Goal: Task Accomplishment & Management: Manage account settings

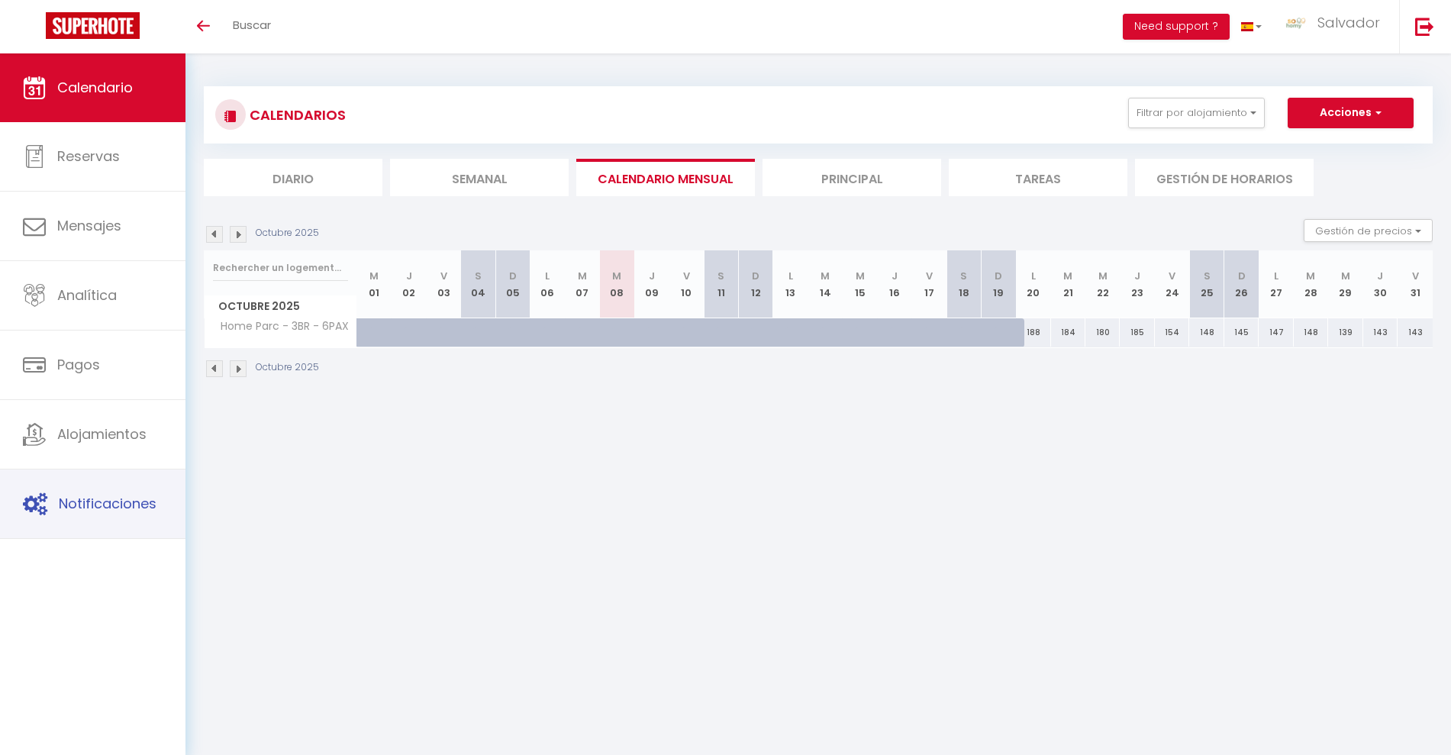
click at [117, 504] on span "Notificaciones" at bounding box center [108, 503] width 98 height 19
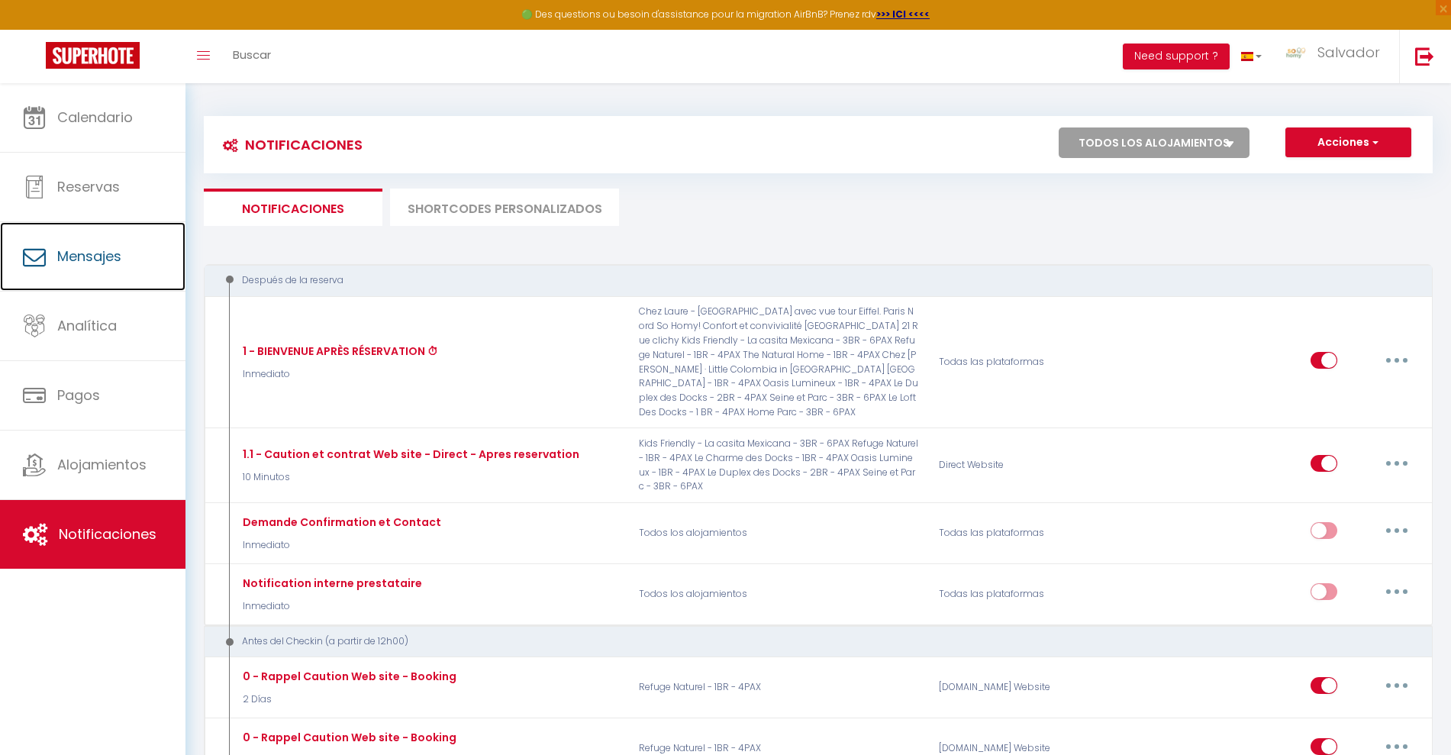
click at [112, 267] on link "Mensajes" at bounding box center [93, 256] width 186 height 69
select select "message"
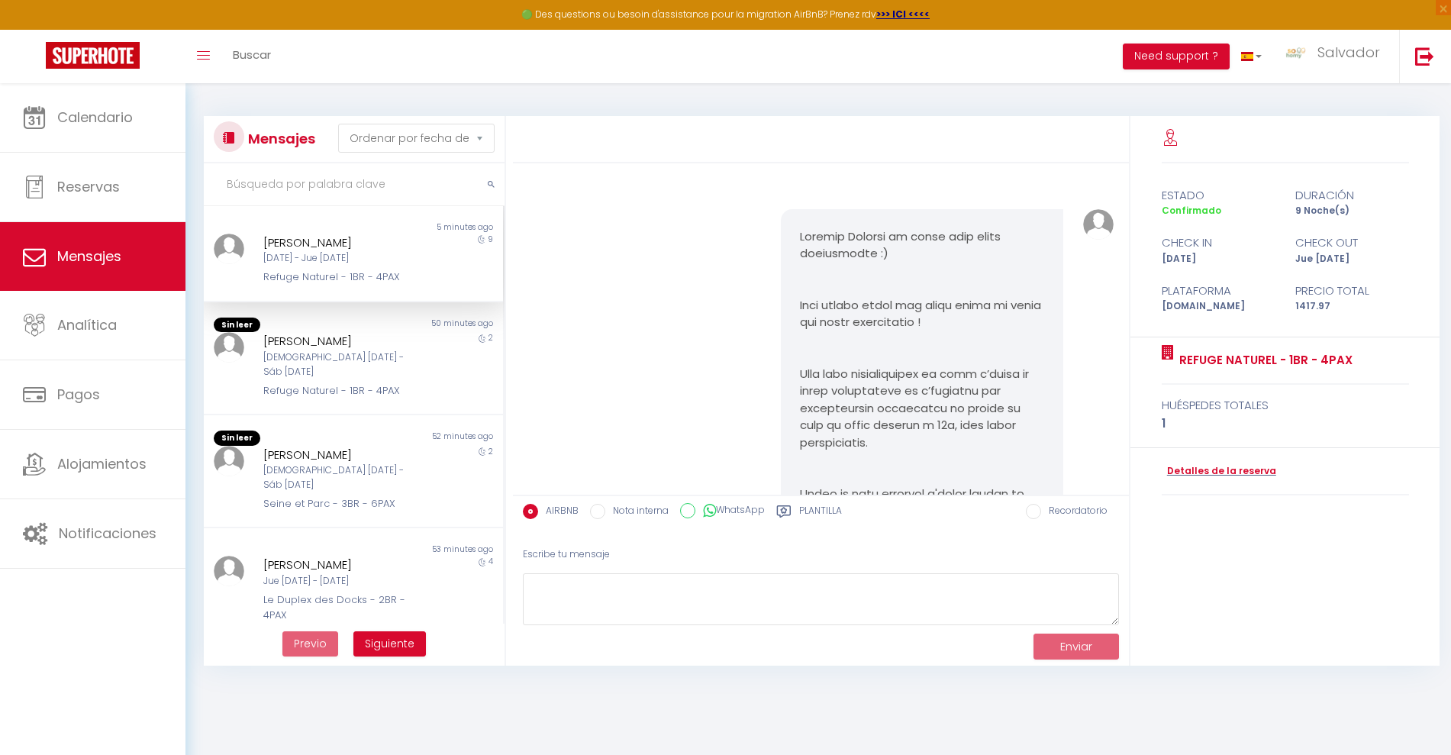
scroll to position [7320, 0]
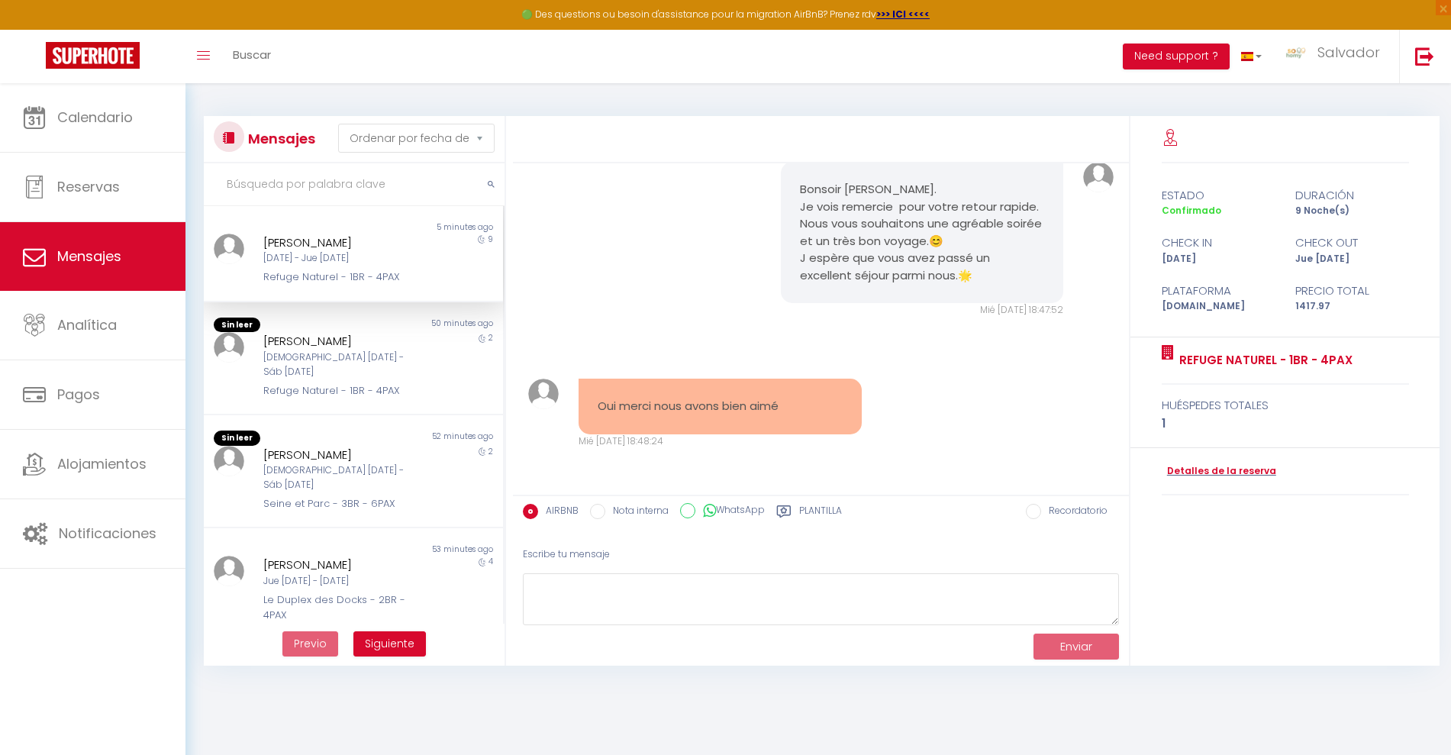
click at [799, 505] on div "Plantilla" at bounding box center [809, 516] width 66 height 24
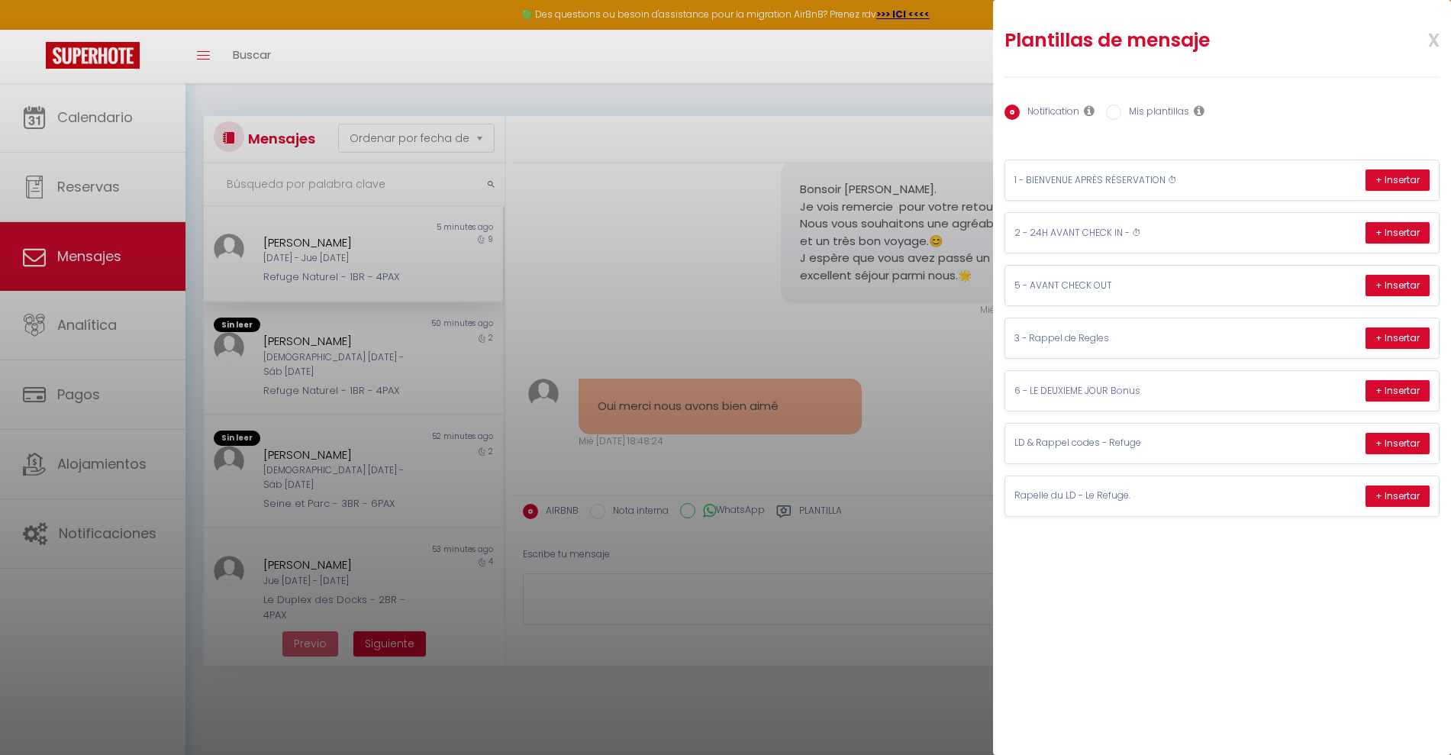
click at [1162, 109] on label "Mis plantillas" at bounding box center [1155, 113] width 68 height 17
click at [1121, 109] on input "Mis plantillas" at bounding box center [1113, 112] width 15 height 15
radio input "true"
radio input "false"
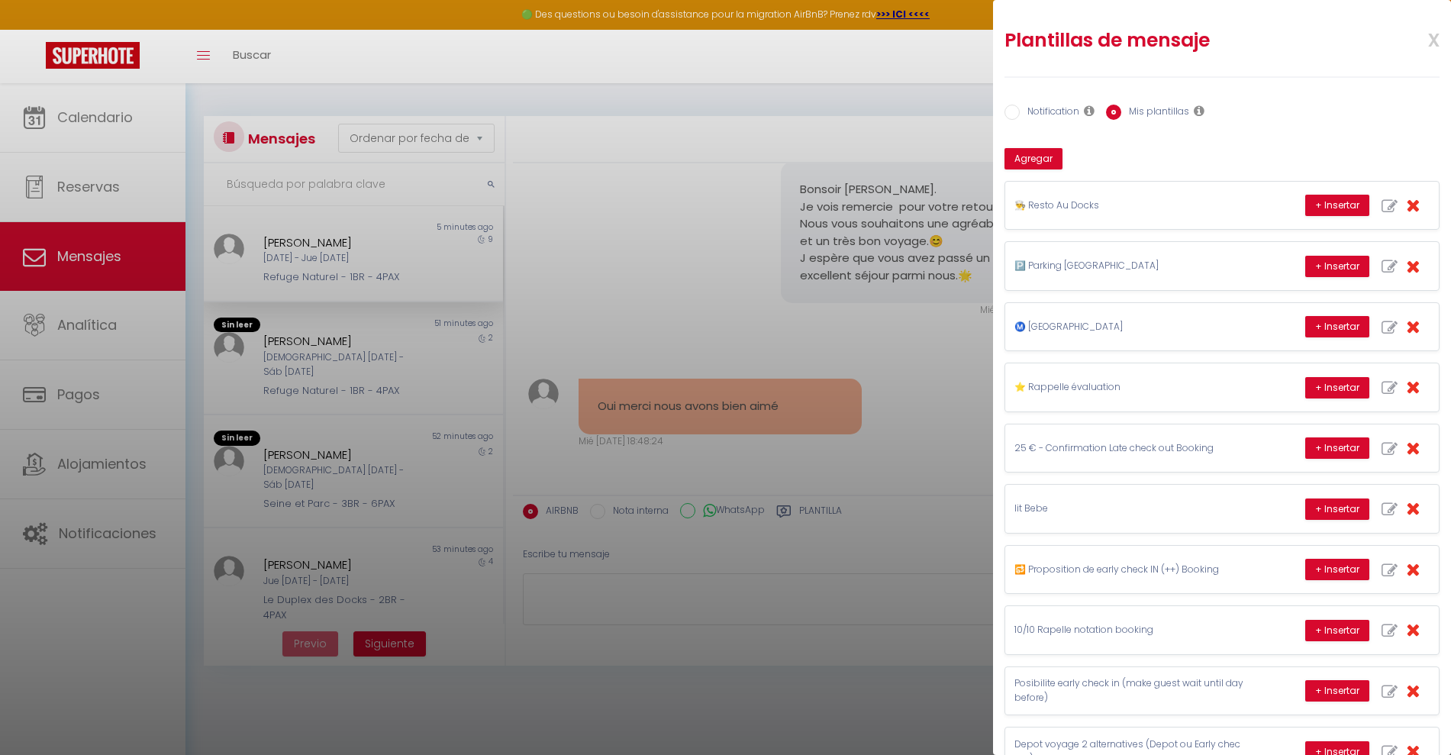
click at [1382, 266] on icon "button" at bounding box center [1390, 267] width 16 height 16
type input "🅿️ Parking [GEOGRAPHIC_DATA]"
type textarea "Bonjour , Le logement ne dispose pas de parking attitré mais le stationnement e…"
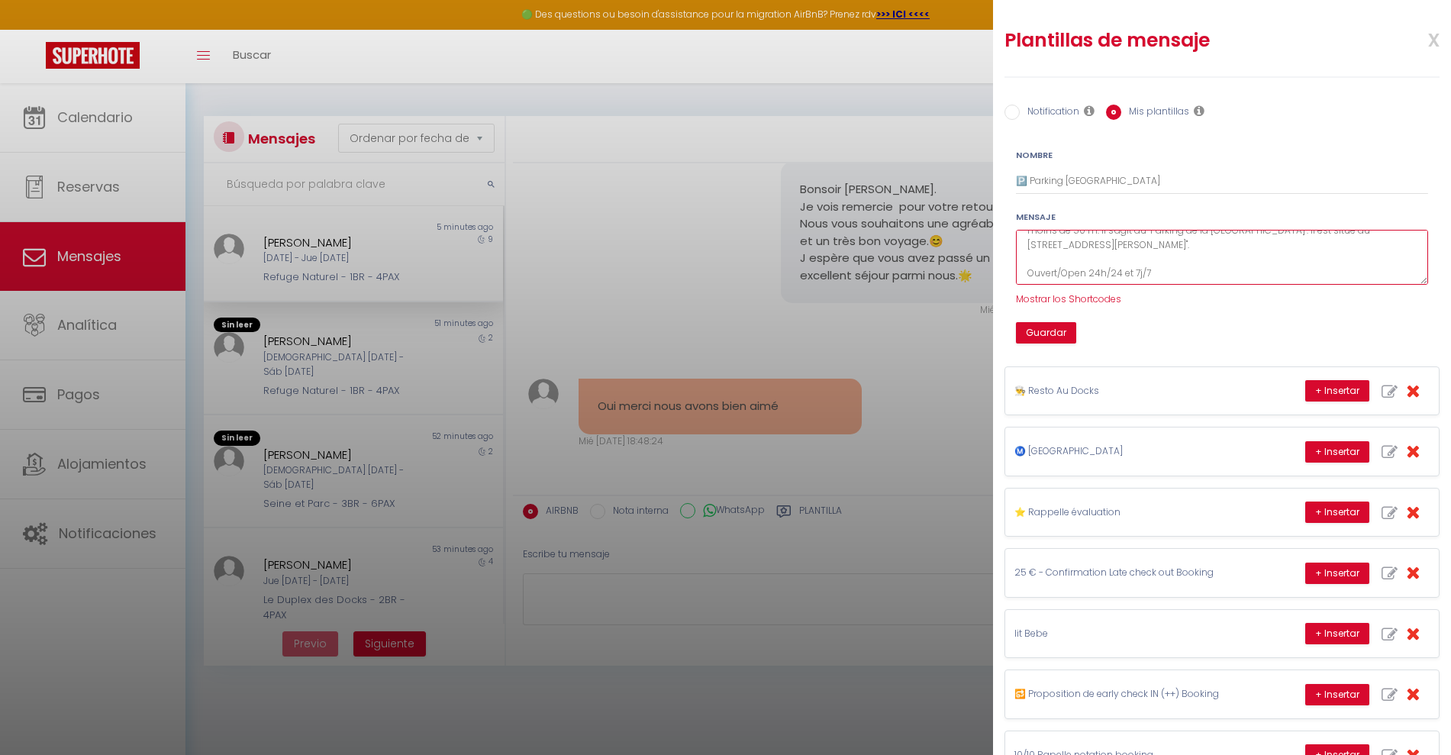
scroll to position [100, 0]
drag, startPoint x: 1026, startPoint y: 244, endPoint x: 1272, endPoint y: 327, distance: 259.8
click at [1272, 327] on form "Nombre 🅿️ Parking La Halle Mensaje Bonjour , Le logement ne dispose pas de park…" at bounding box center [1222, 245] width 432 height 195
